Goal: Download file/media

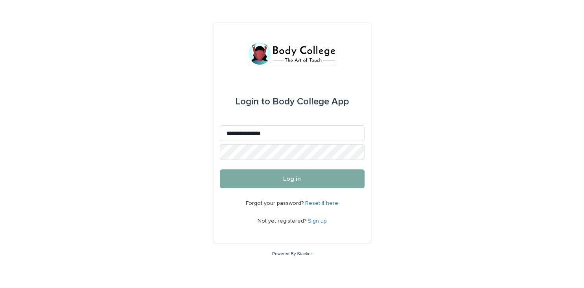
click at [301, 179] on button "Log in" at bounding box center [292, 178] width 145 height 19
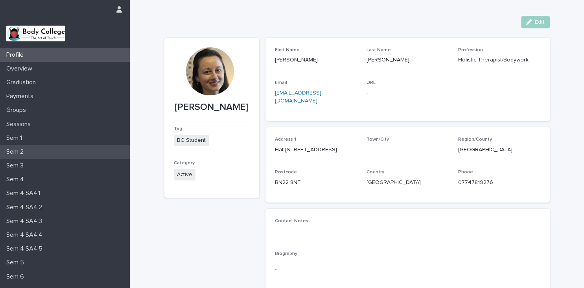
click at [17, 150] on p "Sem 2" at bounding box center [16, 151] width 27 height 7
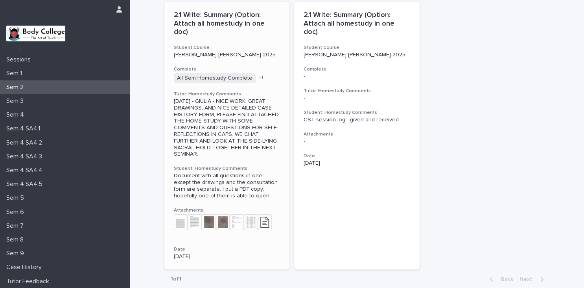
scroll to position [36, 0]
click at [268, 214] on img at bounding box center [265, 222] width 14 height 16
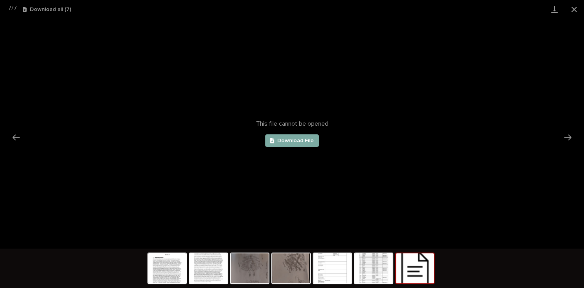
scroll to position [0, 0]
click at [294, 144] on link "Download File" at bounding box center [292, 140] width 54 height 13
click at [574, 7] on button "Close gallery" at bounding box center [575, 9] width 20 height 18
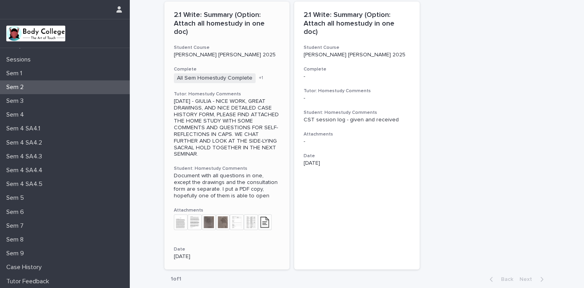
click at [253, 214] on img at bounding box center [251, 222] width 14 height 16
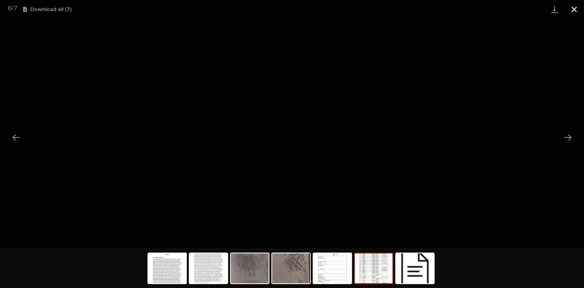
click at [575, 7] on button "Close gallery" at bounding box center [575, 9] width 20 height 18
